Goal: Task Accomplishment & Management: Use online tool/utility

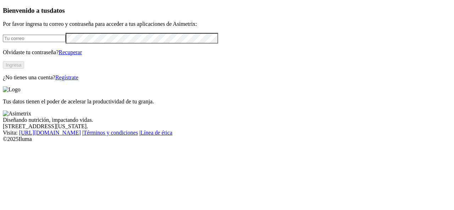
type input "[EMAIL_ADDRESS][PERSON_NAME][DOMAIN_NAME]"
click at [24, 69] on button "Ingresa" at bounding box center [13, 64] width 21 height 7
